Goal: Find specific page/section: Find specific page/section

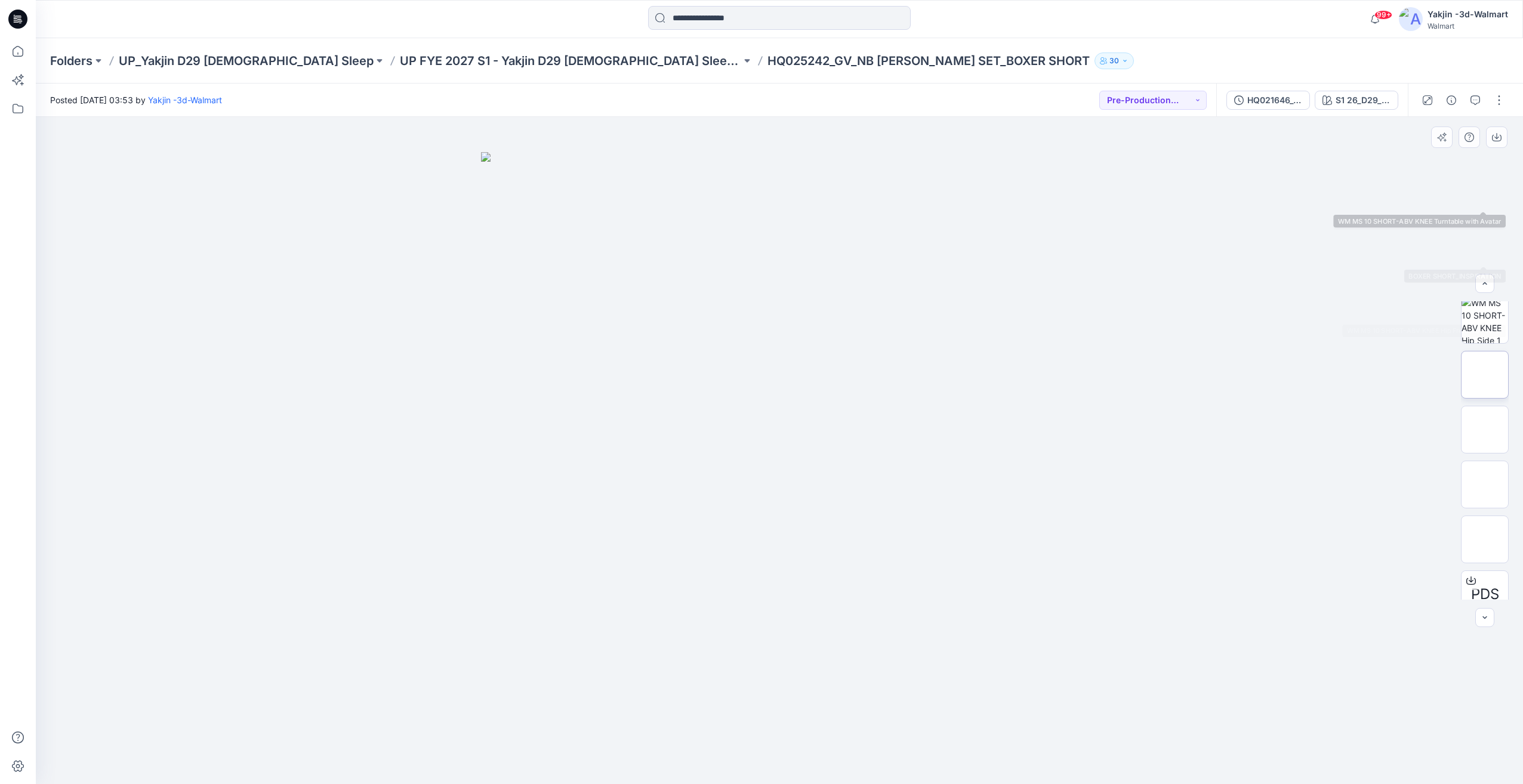
scroll to position [243, 0]
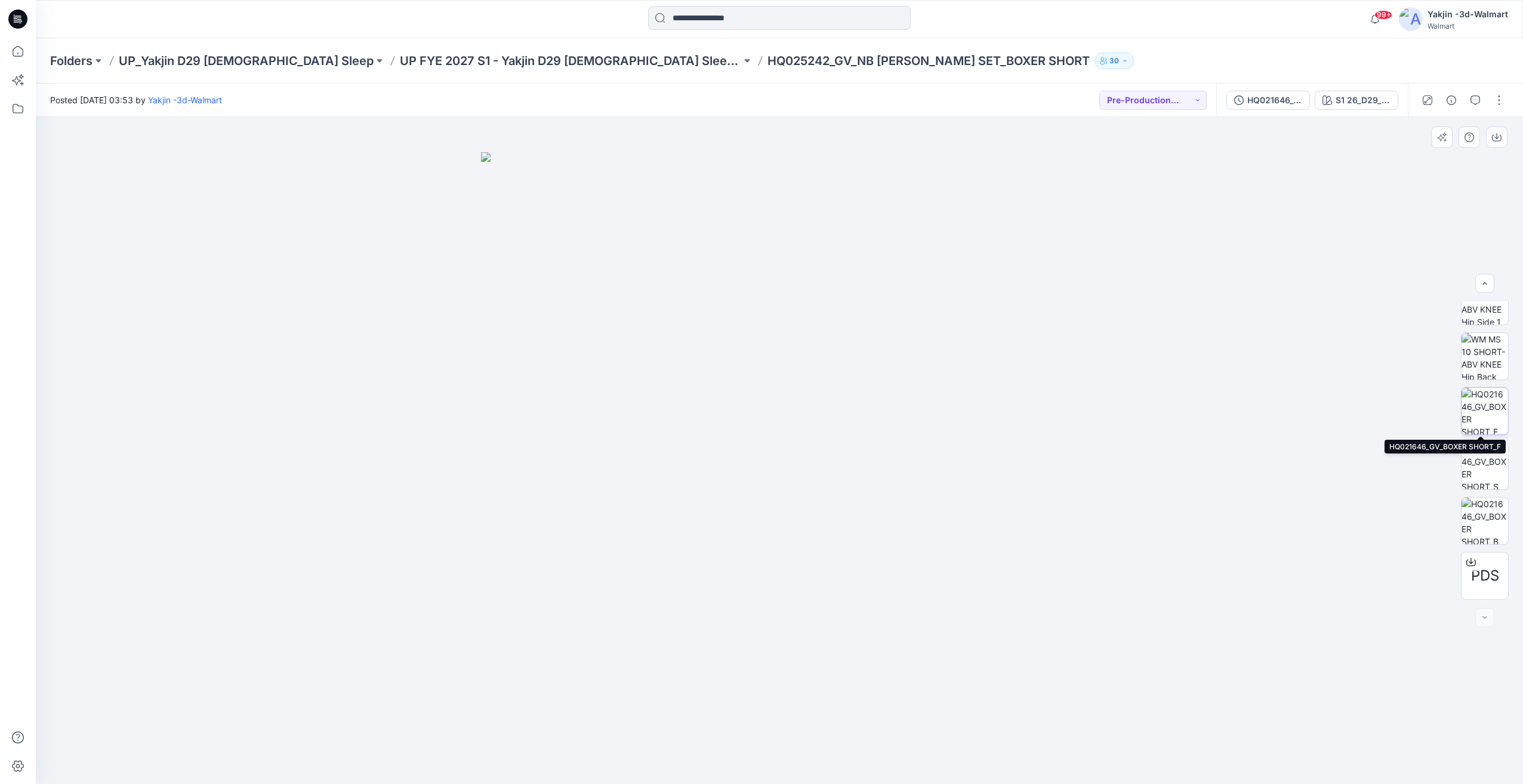
click at [1488, 411] on img at bounding box center [1485, 411] width 47 height 47
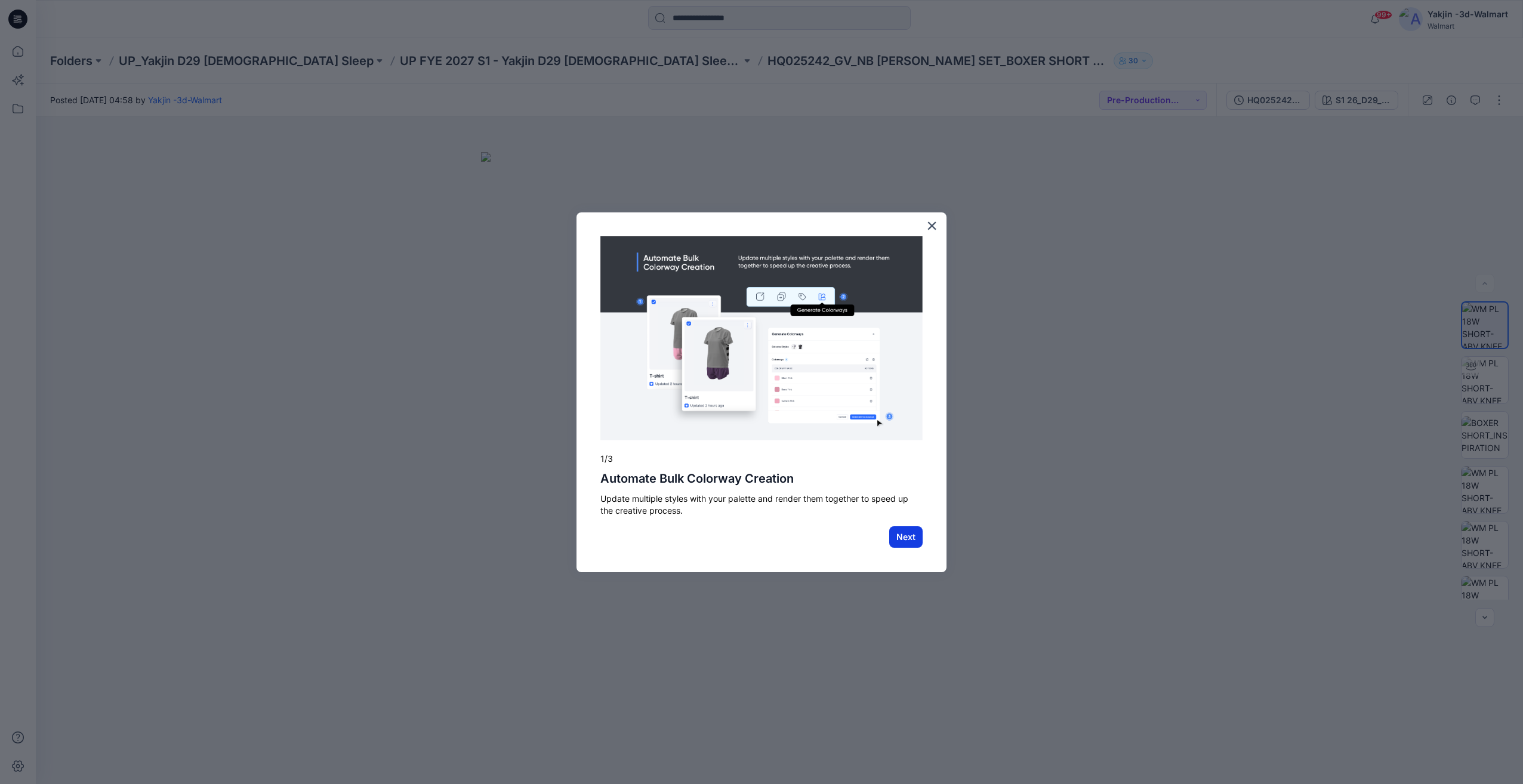
click at [912, 538] on button "Next" at bounding box center [906, 537] width 34 height 21
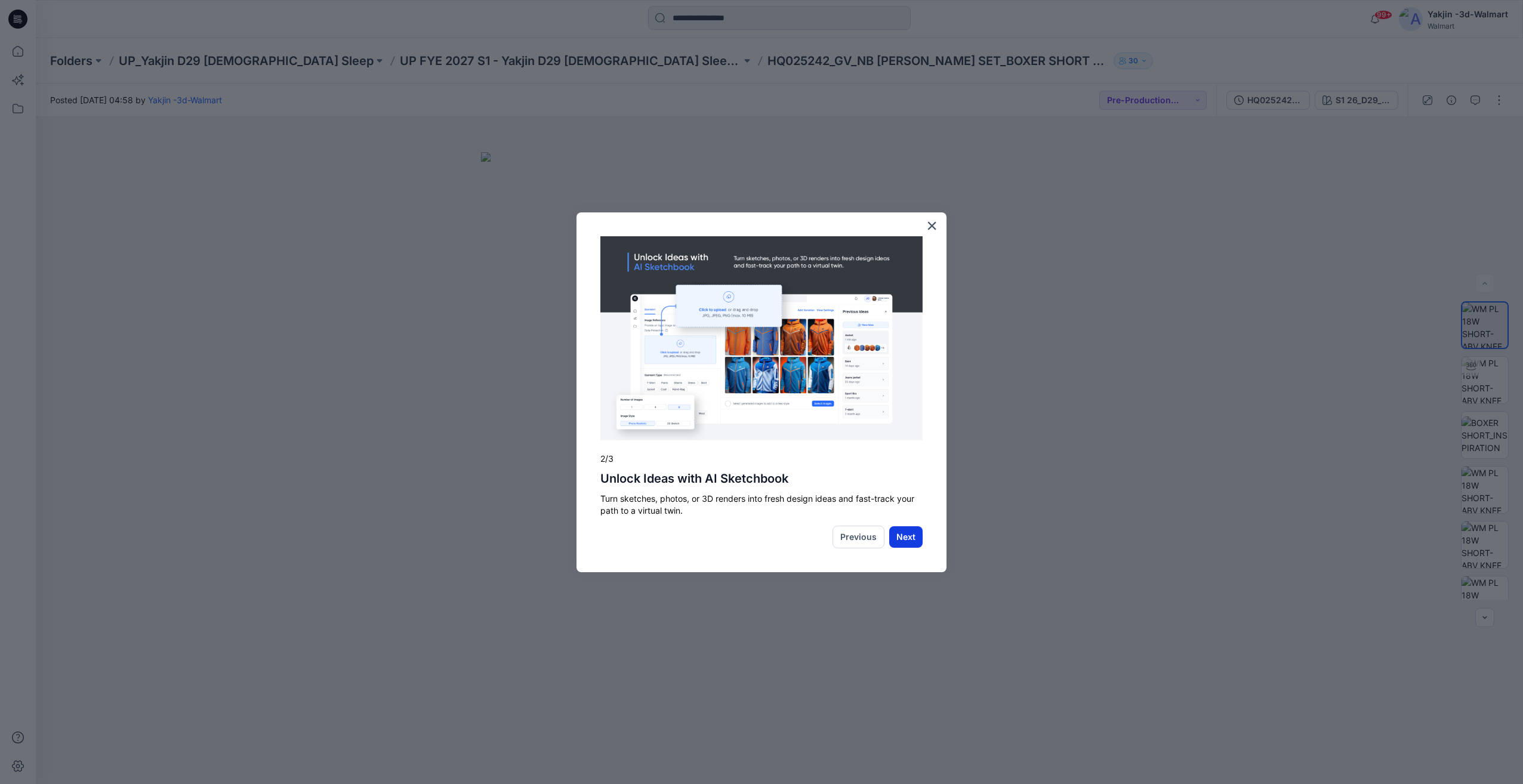
click at [918, 542] on button "Next" at bounding box center [906, 537] width 34 height 21
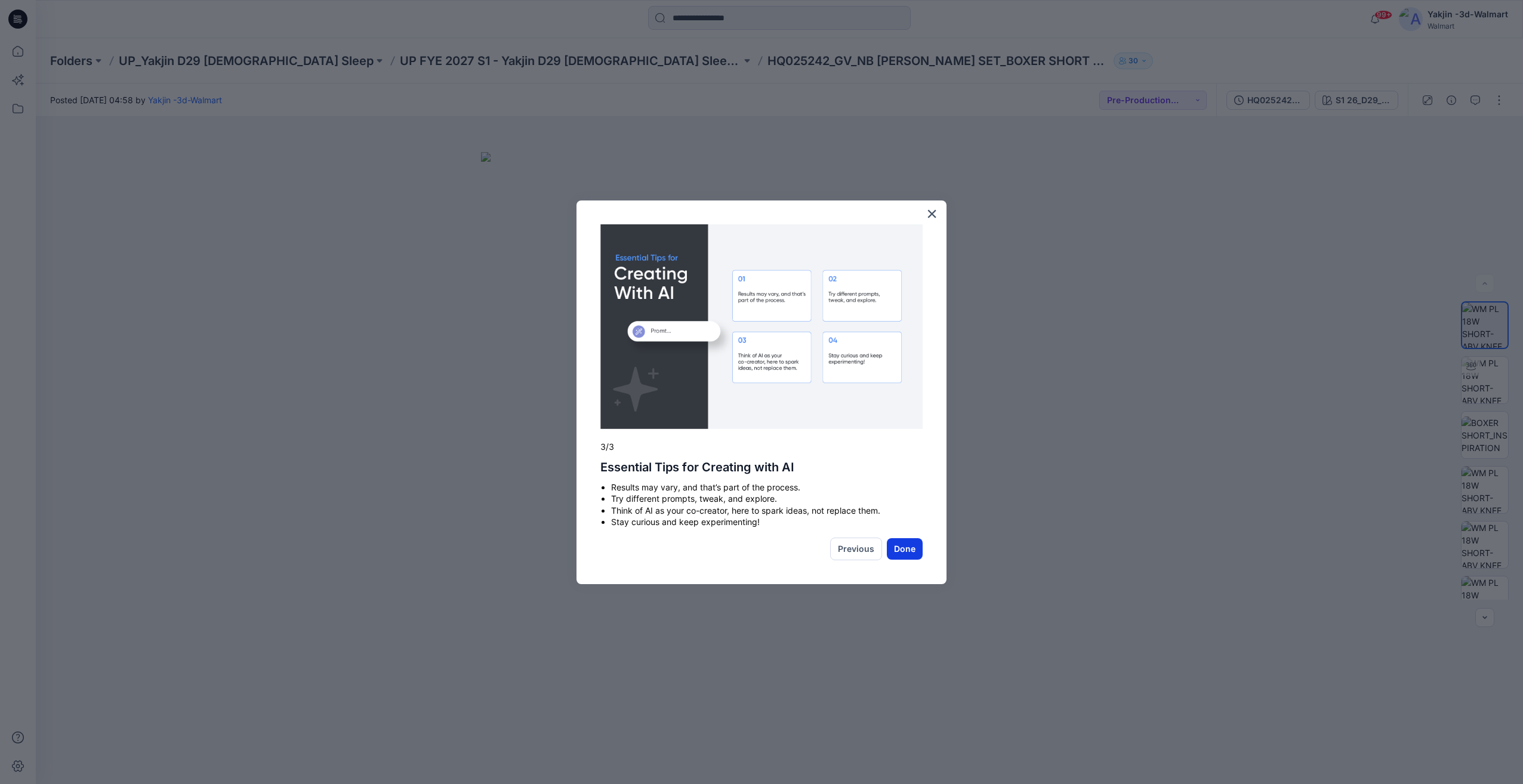
click at [918, 553] on button "Done" at bounding box center [904, 549] width 35 height 21
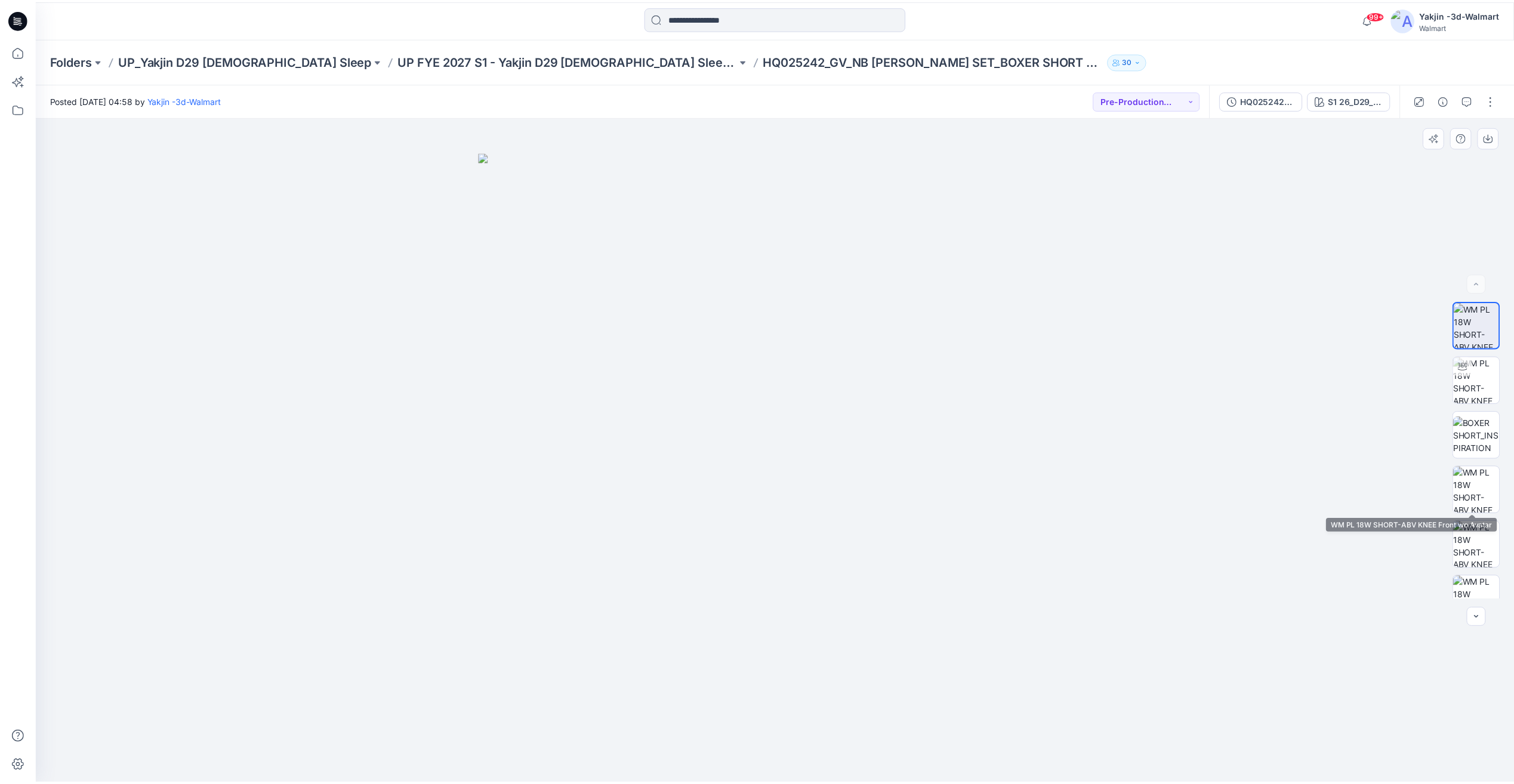
scroll to position [298, 0]
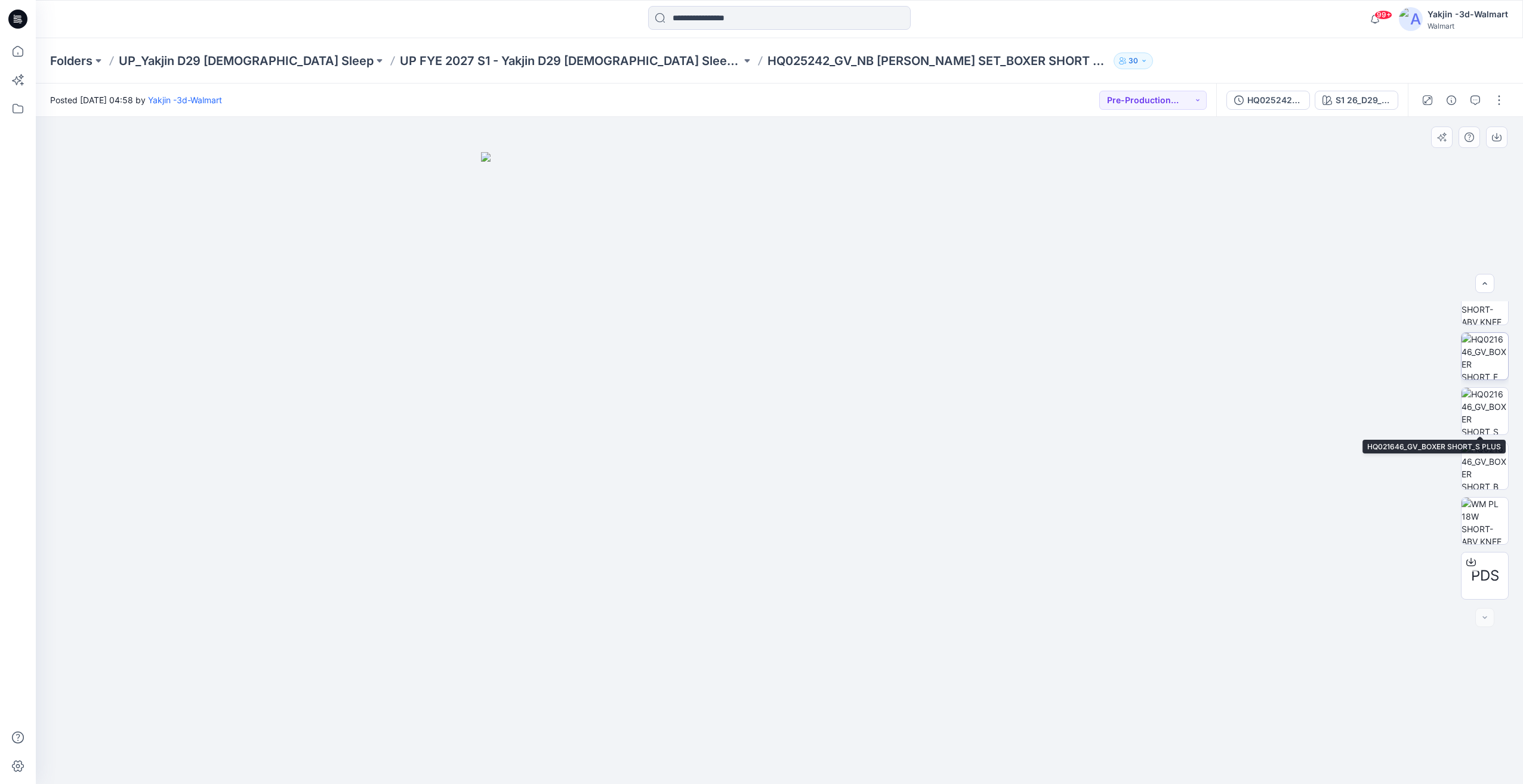
click at [1477, 365] on img at bounding box center [1485, 356] width 47 height 47
click at [485, 66] on p "UP FYE 2027 S1 - Yakjin D29 [DEMOGRAPHIC_DATA] Sleepwear" at bounding box center [571, 60] width 342 height 17
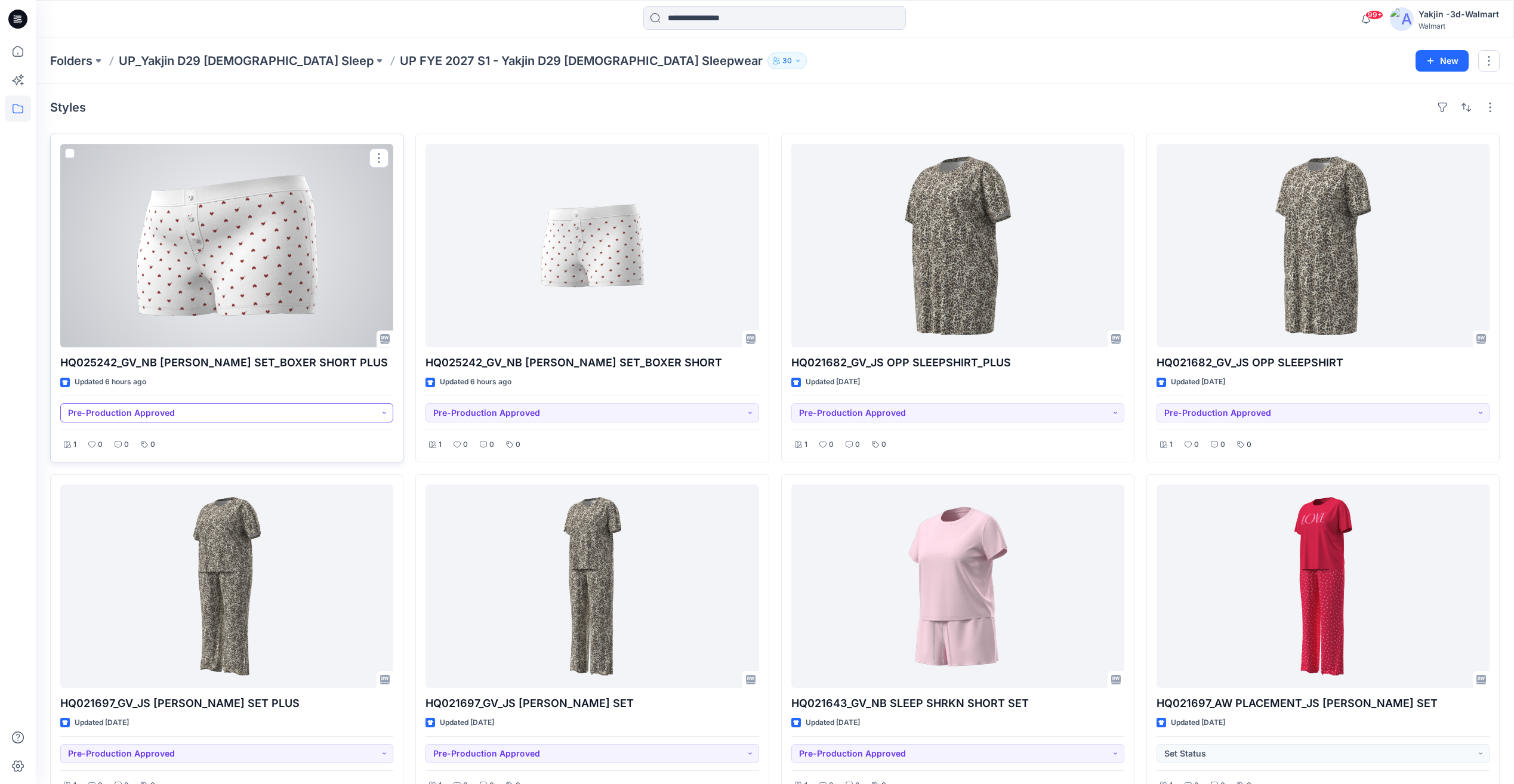
click at [392, 412] on button "Pre-Production Approved" at bounding box center [227, 413] width 333 height 19
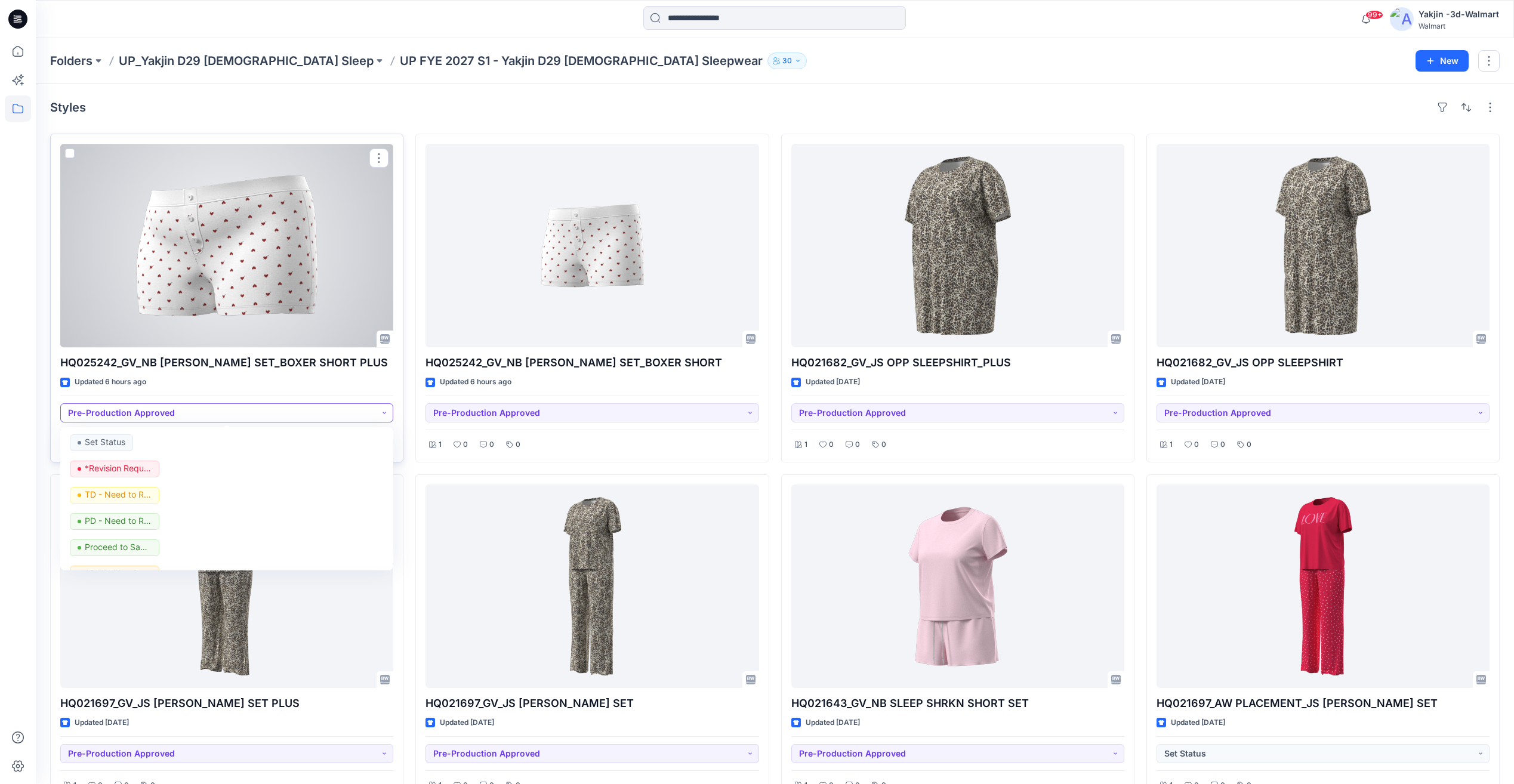
click at [392, 412] on button "Pre-Production Approved" at bounding box center [227, 413] width 333 height 19
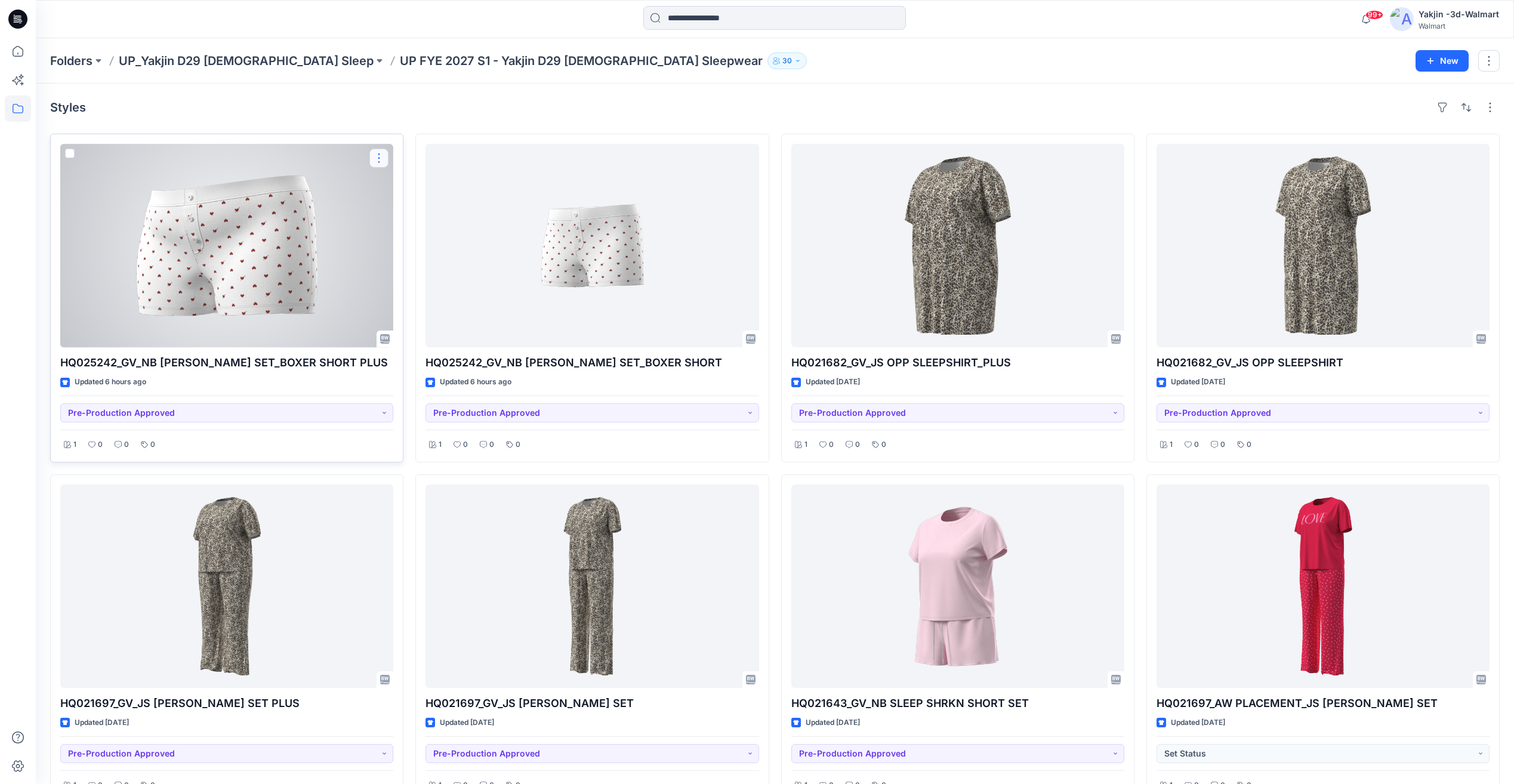
click at [373, 161] on button "button" at bounding box center [380, 158] width 19 height 19
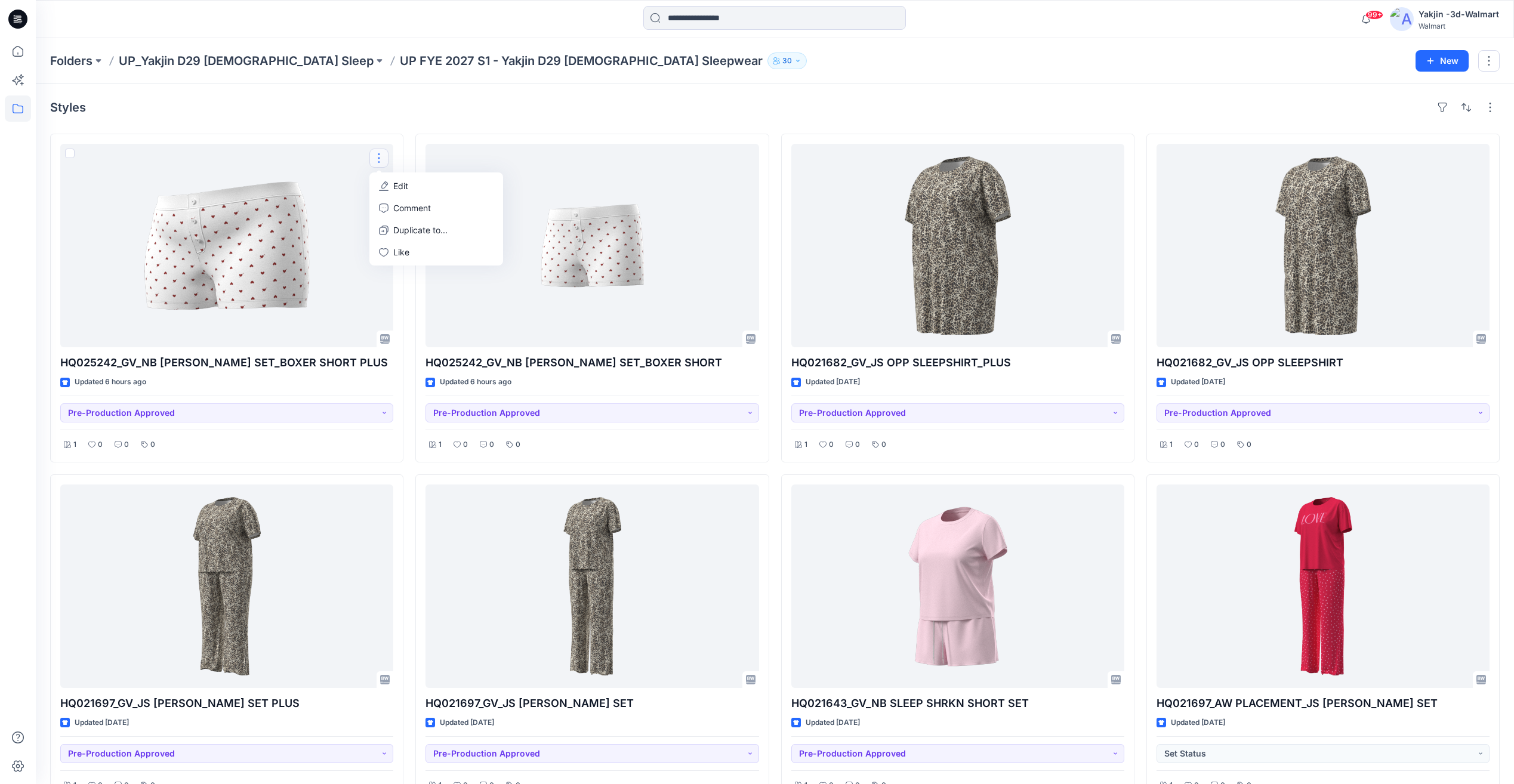
click at [1478, 100] on div at bounding box center [1467, 108] width 67 height 19
click at [1469, 104] on button "button" at bounding box center [1467, 108] width 19 height 19
click at [1490, 109] on button "button" at bounding box center [1491, 108] width 19 height 19
click at [1351, 157] on button "Compact" at bounding box center [1336, 148] width 103 height 24
click at [1327, 172] on p "Card" at bounding box center [1336, 172] width 59 height 14
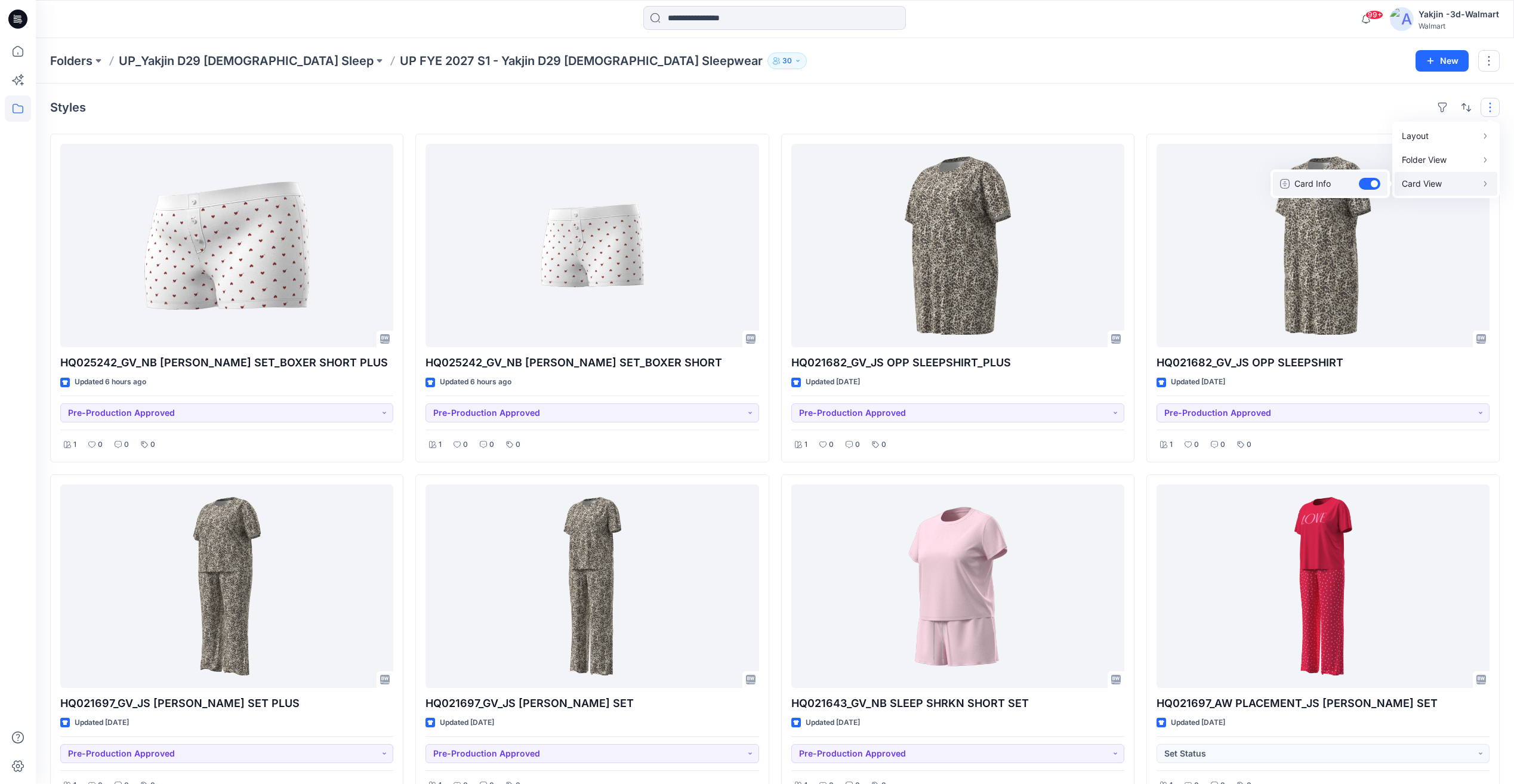
click at [1364, 188] on button "Card Info" at bounding box center [1331, 183] width 115 height 24
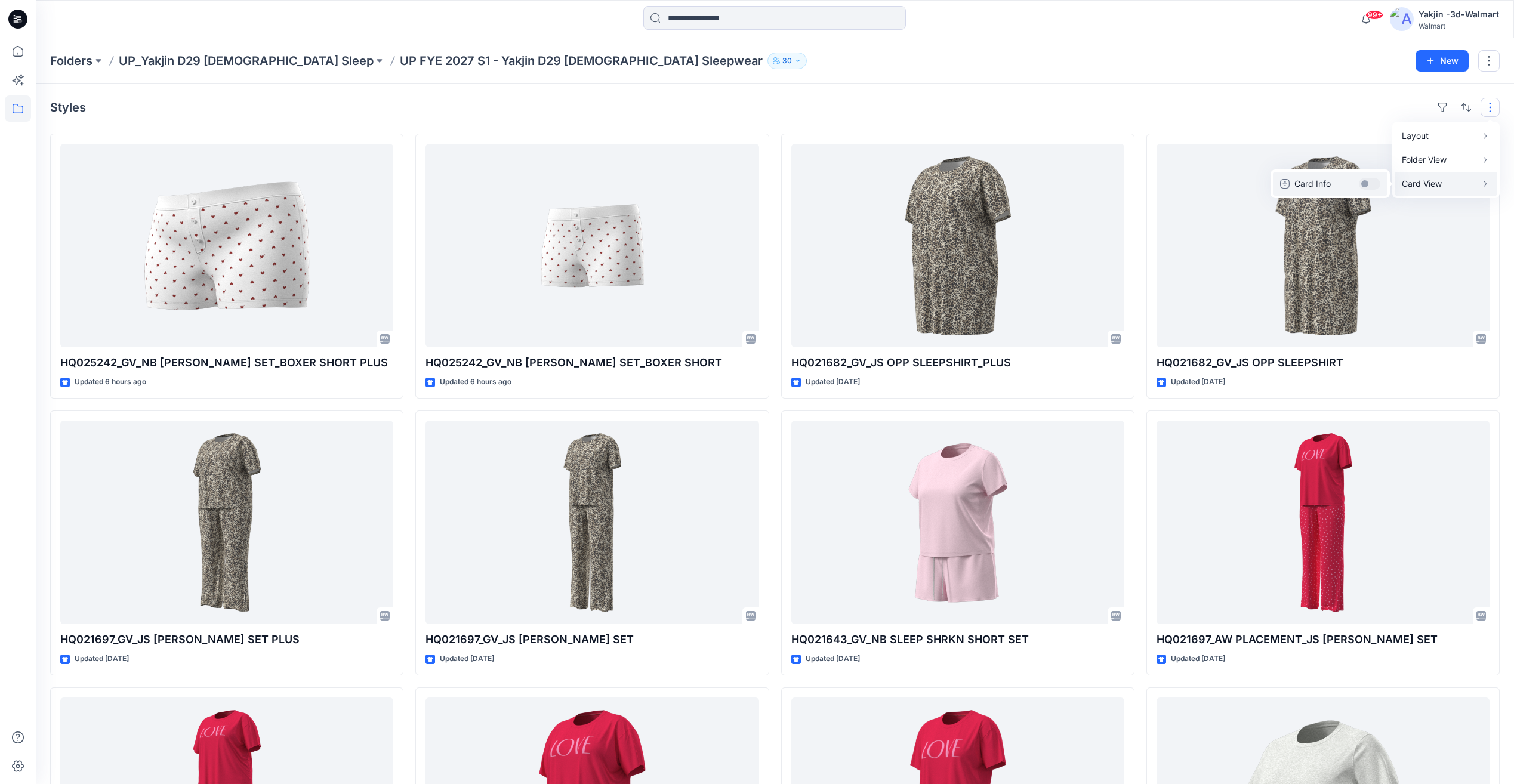
click at [1376, 185] on button "Card Info" at bounding box center [1331, 183] width 115 height 24
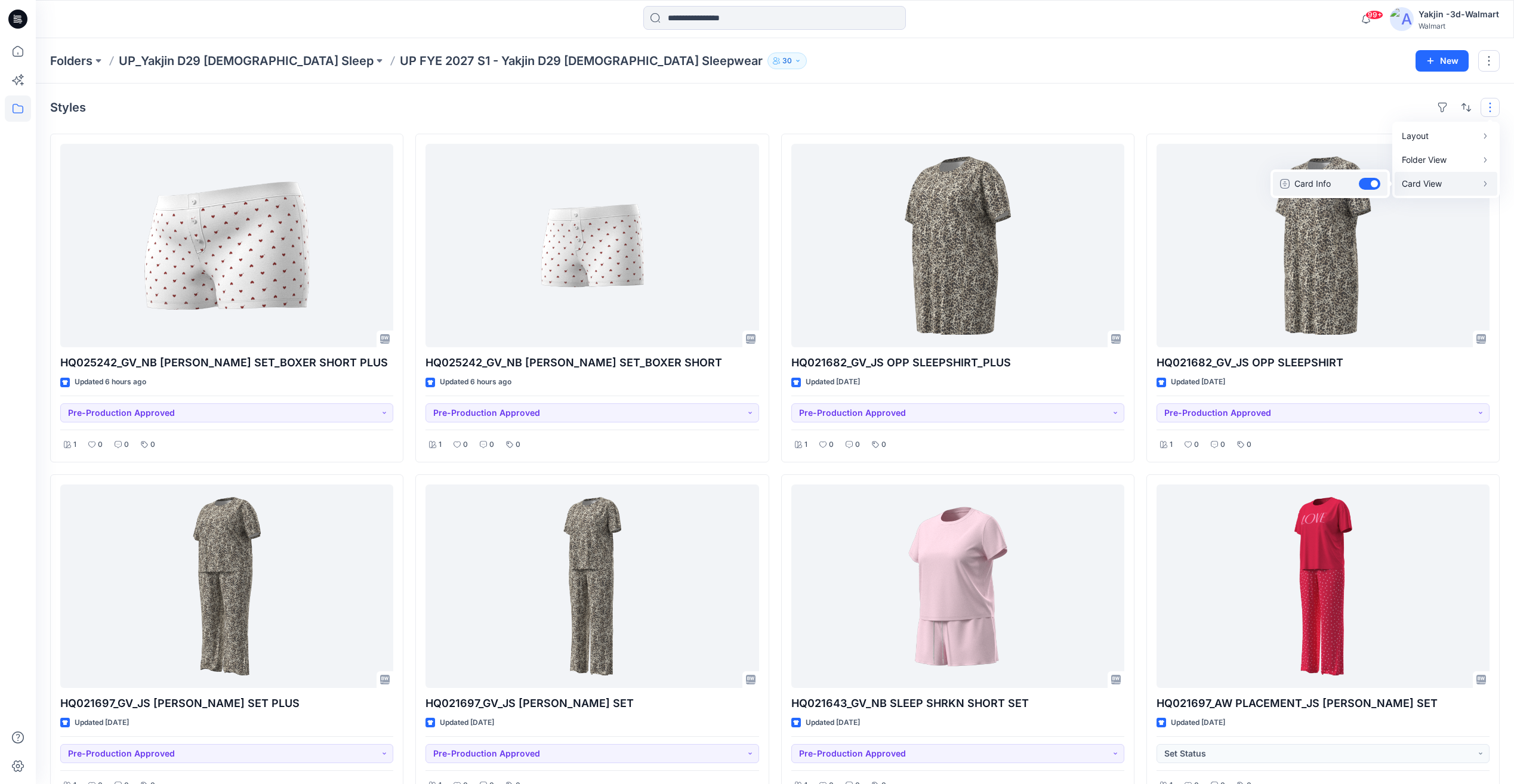
click at [1374, 186] on button "Card Info" at bounding box center [1331, 183] width 115 height 24
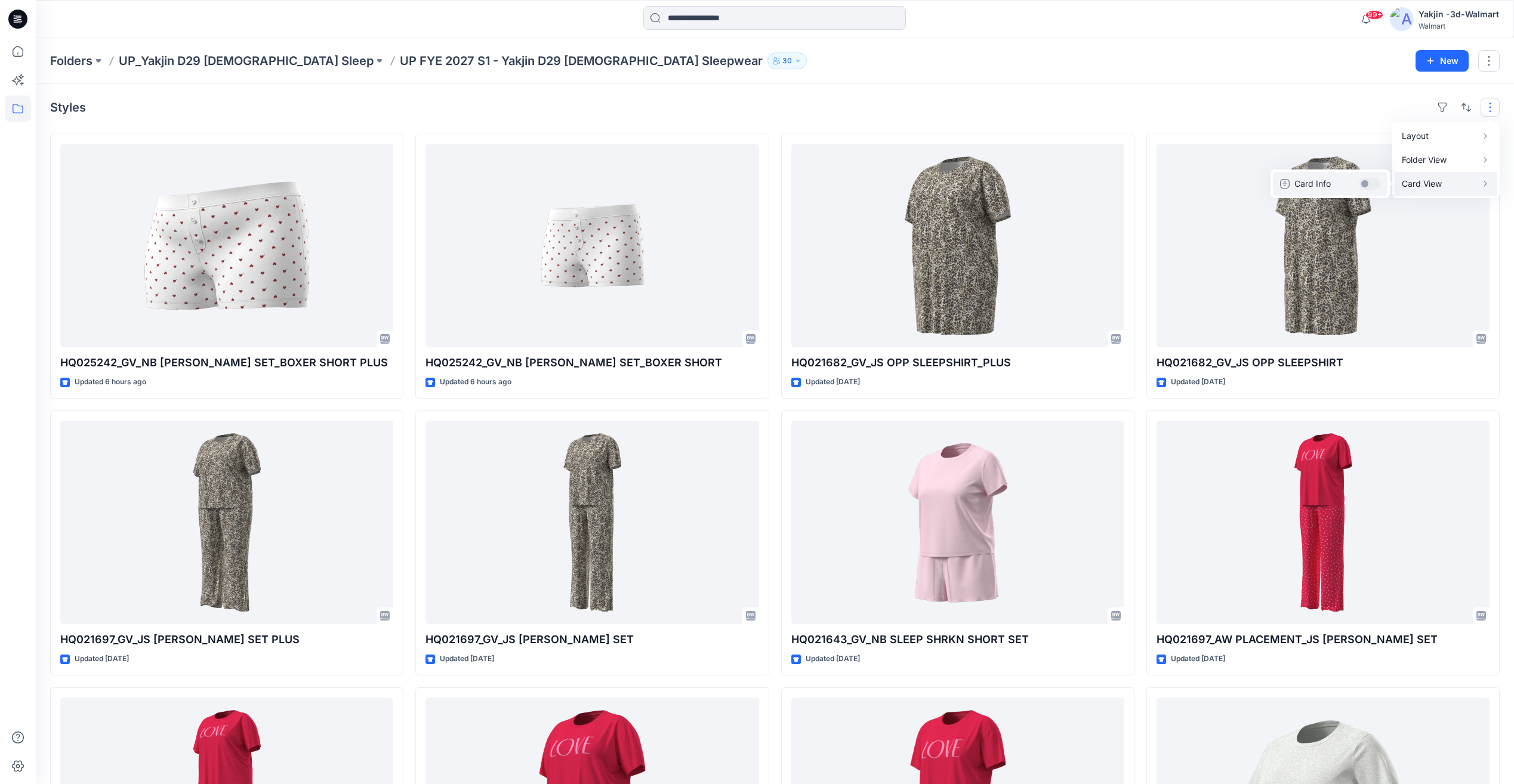
click at [1374, 186] on button "Card Info" at bounding box center [1331, 183] width 115 height 24
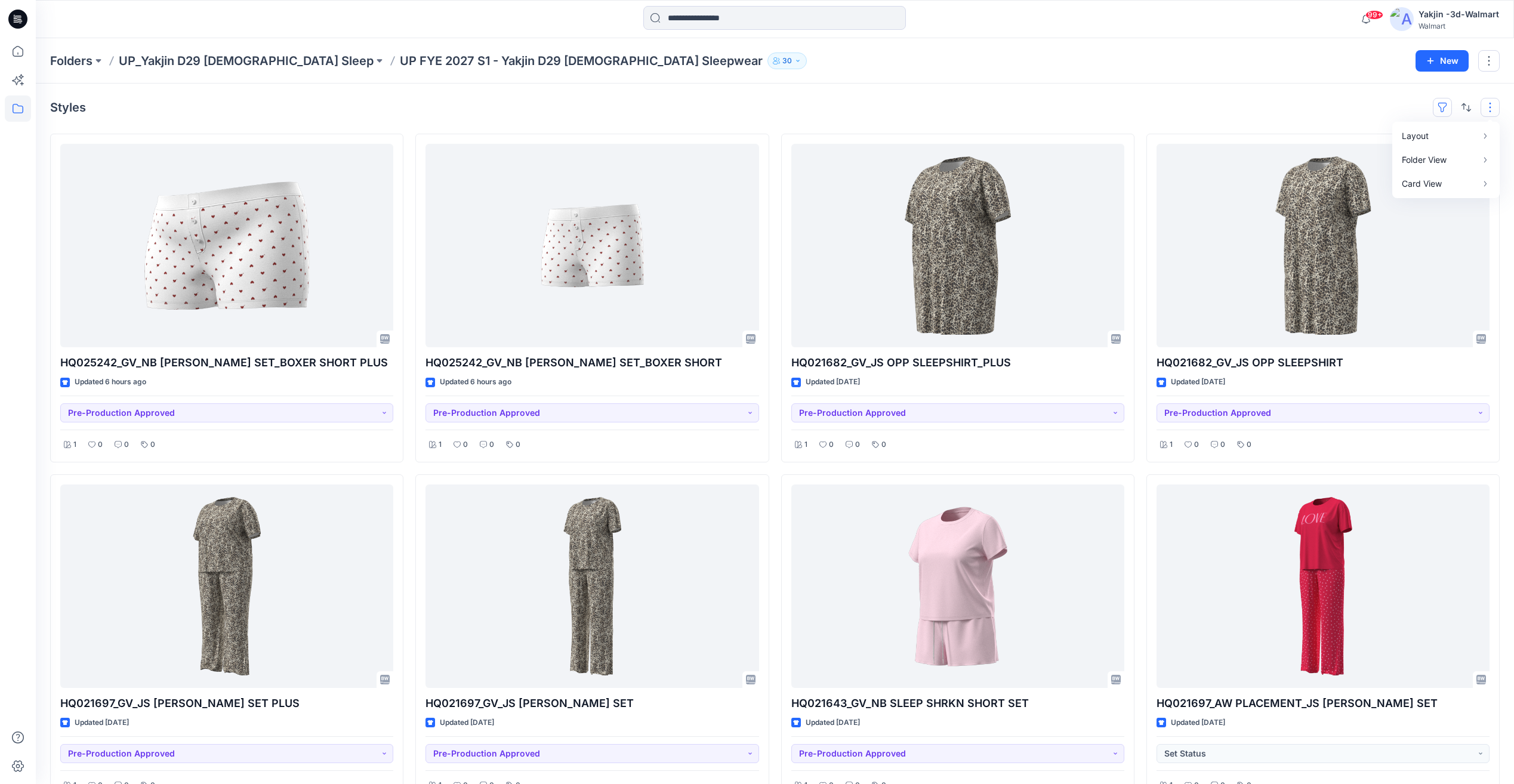
click at [1441, 112] on button "button" at bounding box center [1443, 108] width 19 height 19
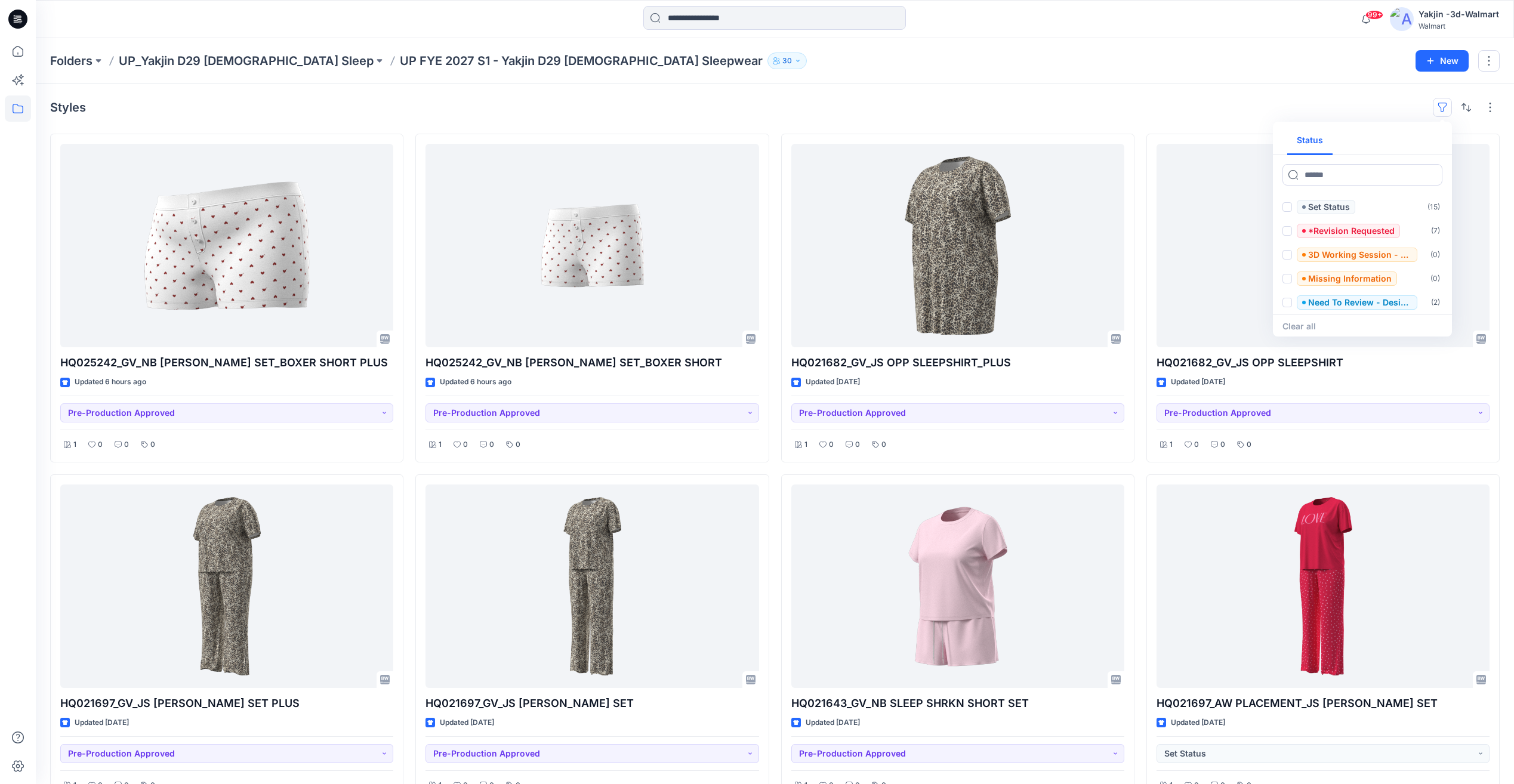
click at [1233, 107] on div "Styles Status Set Status ( 15 ) *Revision Requested ( 7 ) 3D Working Session - …" at bounding box center [775, 108] width 1449 height 19
